Goal: Information Seeking & Learning: Find specific page/section

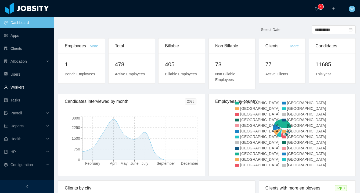
click at [28, 86] on link "Workers" at bounding box center [26, 87] width 45 height 11
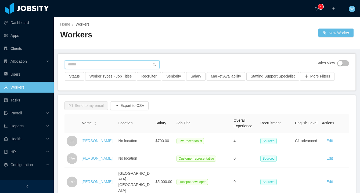
click at [100, 64] on input "text" at bounding box center [112, 64] width 95 height 9
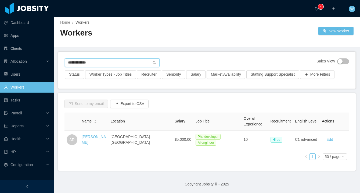
scroll to position [1, 0]
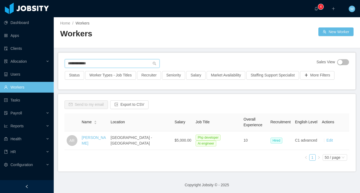
type input "**********"
click at [95, 138] on link "[PERSON_NAME]" at bounding box center [94, 140] width 24 height 10
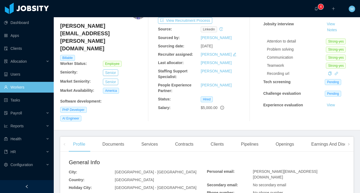
scroll to position [76, 0]
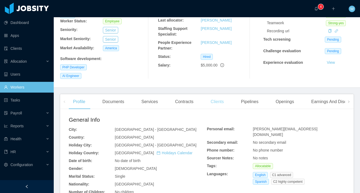
click at [217, 94] on div "Clients" at bounding box center [217, 101] width 22 height 15
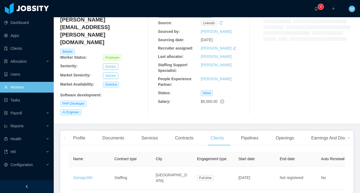
scroll to position [62, 0]
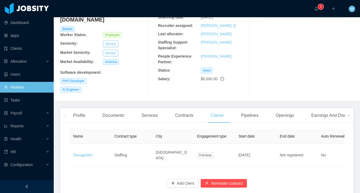
click at [71, 87] on div "Home / Workers / [PERSON_NAME] / Options [PERSON_NAME] [PERSON_NAME][EMAIL_ADDR…" at bounding box center [207, 28] width 306 height 146
click at [78, 108] on div "Profile" at bounding box center [79, 115] width 21 height 15
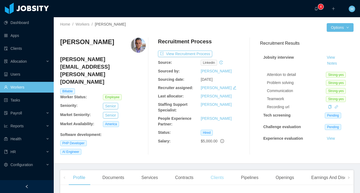
click at [220, 171] on div "Clients" at bounding box center [217, 177] width 22 height 15
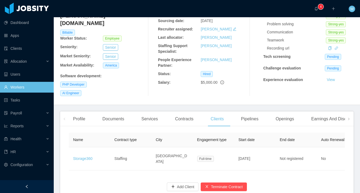
scroll to position [59, 0]
click at [85, 156] on link "Storage360" at bounding box center [82, 158] width 19 height 4
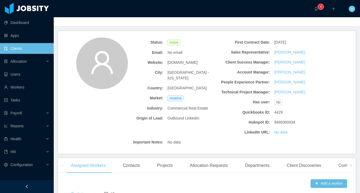
scroll to position [25, 0]
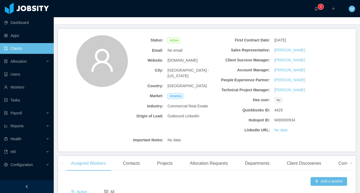
click at [186, 145] on div "Status: Active Email: No email Website: [DOMAIN_NAME] City: [GEOGRAPHIC_DATA] -…" at bounding box center [219, 90] width 214 height 110
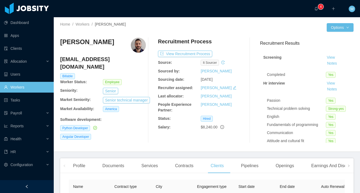
scroll to position [0, 20]
